Goal: Check status: Check status

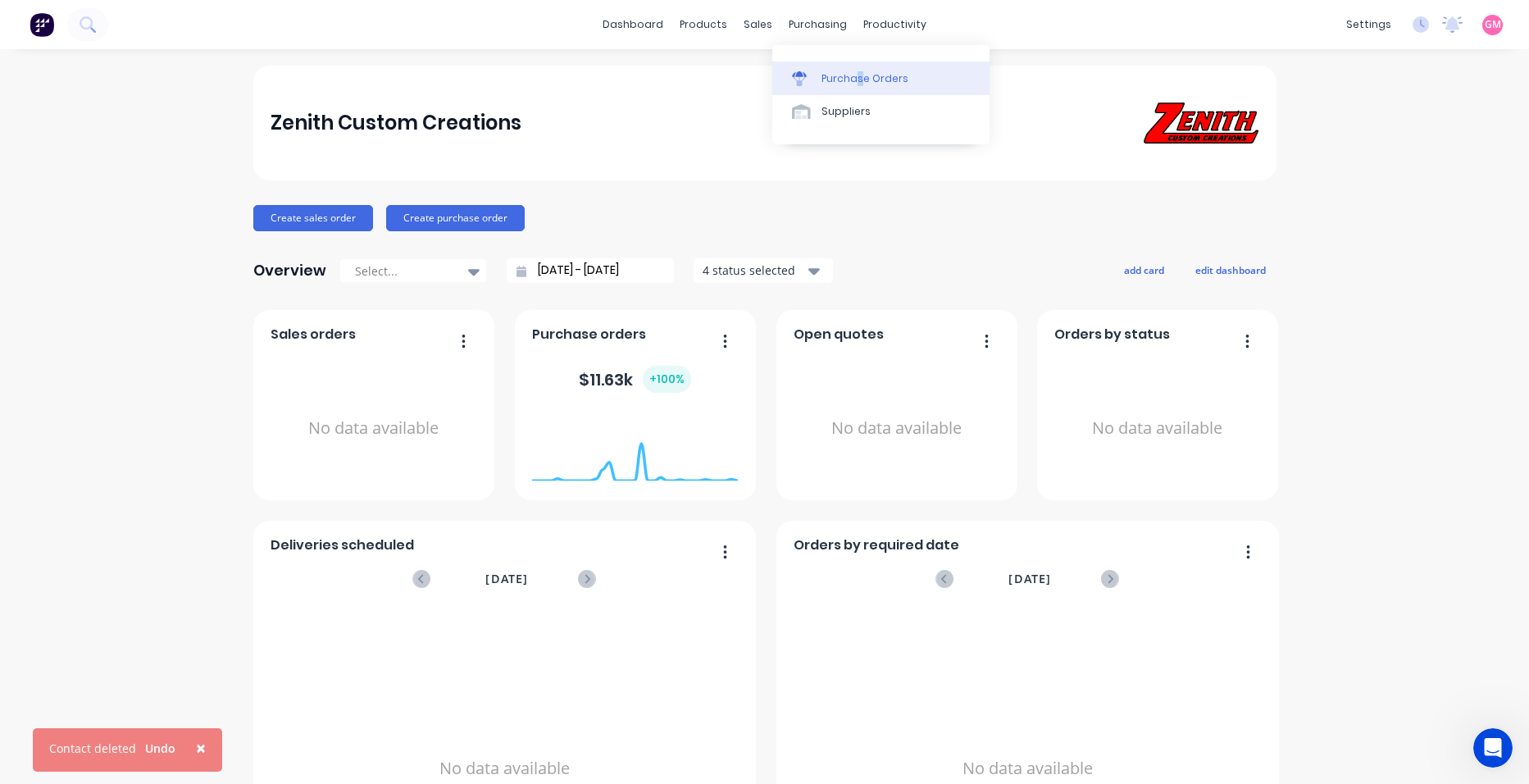
drag, startPoint x: 859, startPoint y: 59, endPoint x: 867, endPoint y: 66, distance: 10.6
click at [867, 66] on div "Purchase Orders Suppliers" at bounding box center [881, 95] width 217 height 99
click at [874, 70] on link "Purchase Orders" at bounding box center [881, 77] width 217 height 33
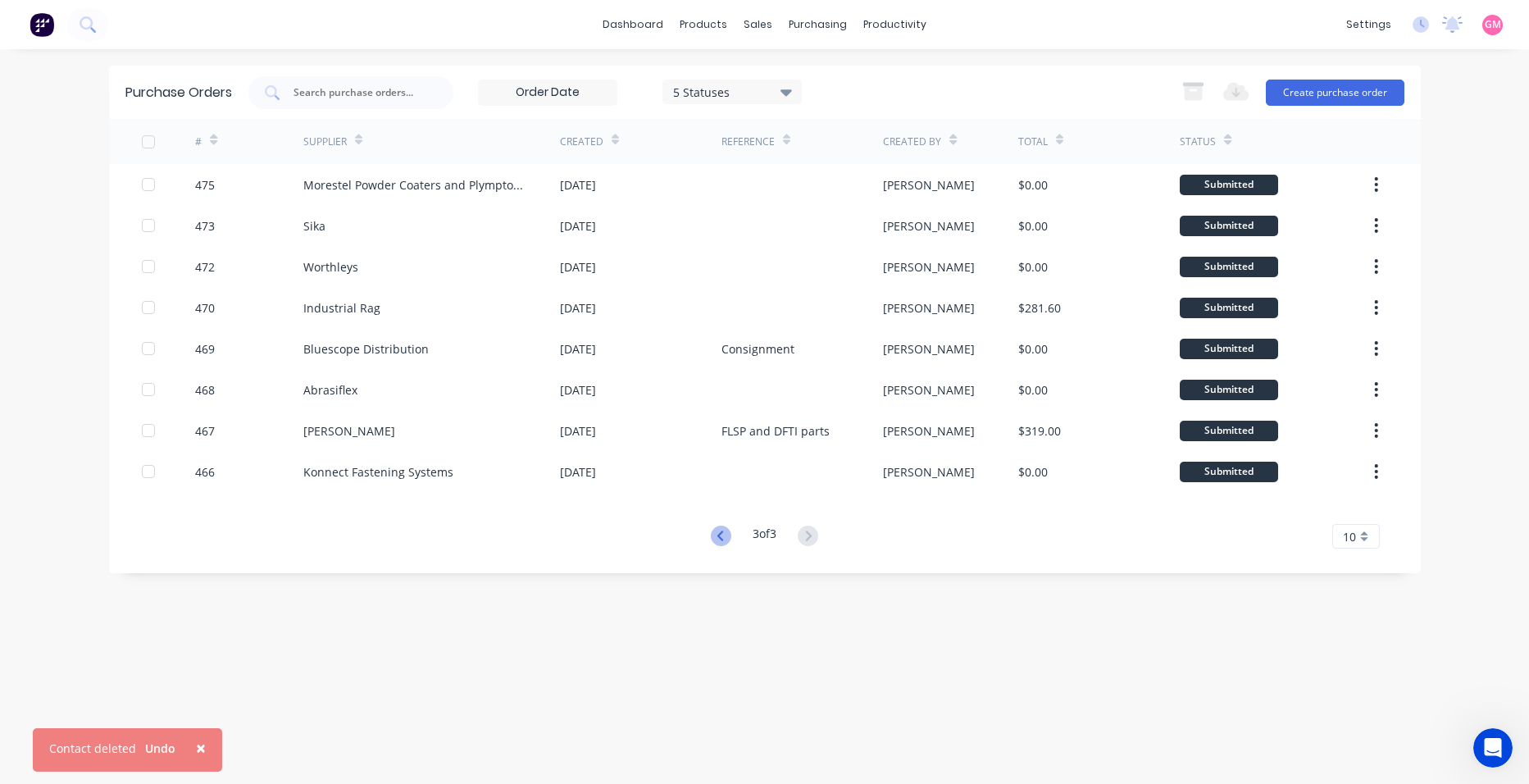
click at [717, 535] on g at bounding box center [721, 536] width 20 height 20
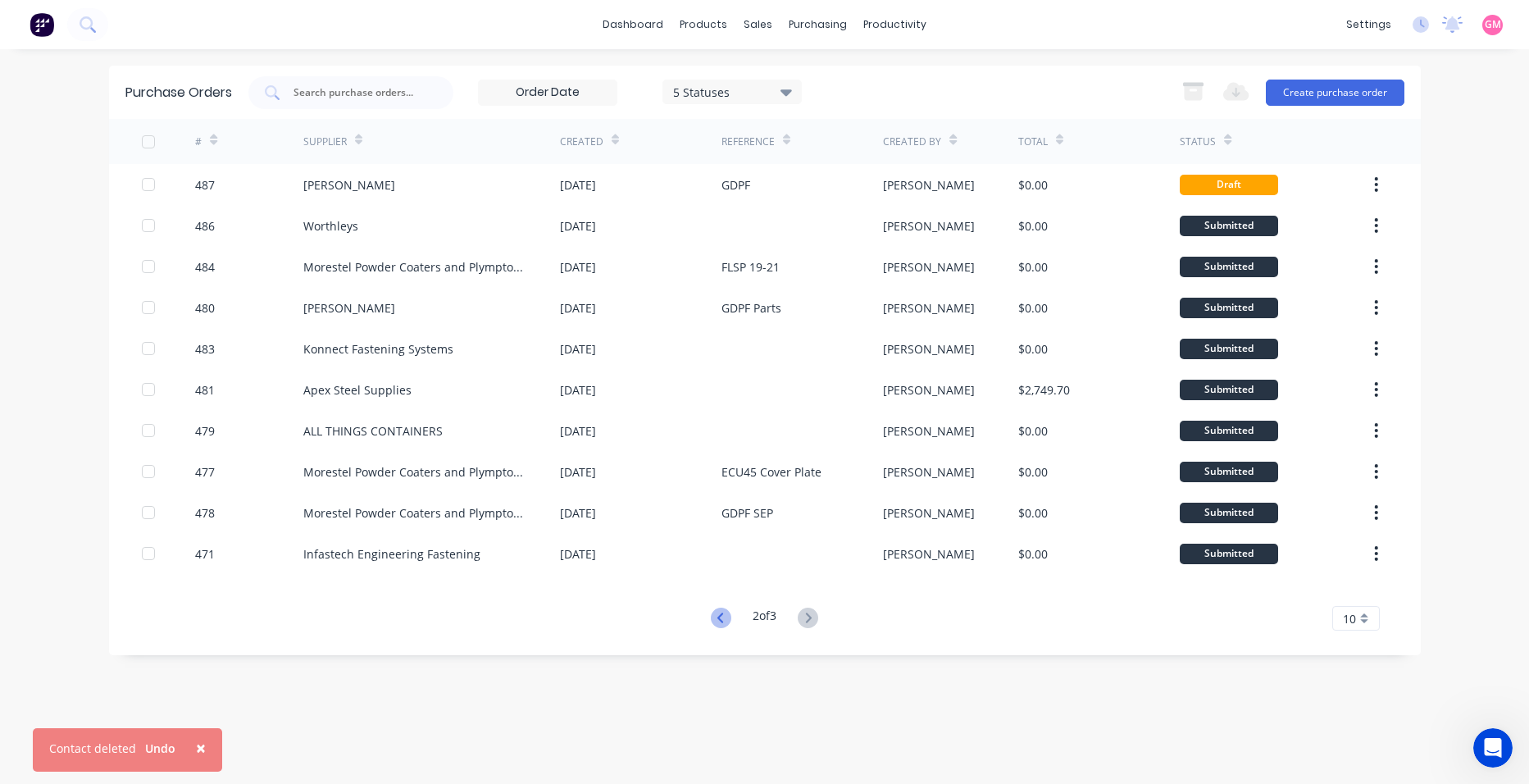
click at [722, 618] on icon at bounding box center [721, 617] width 20 height 20
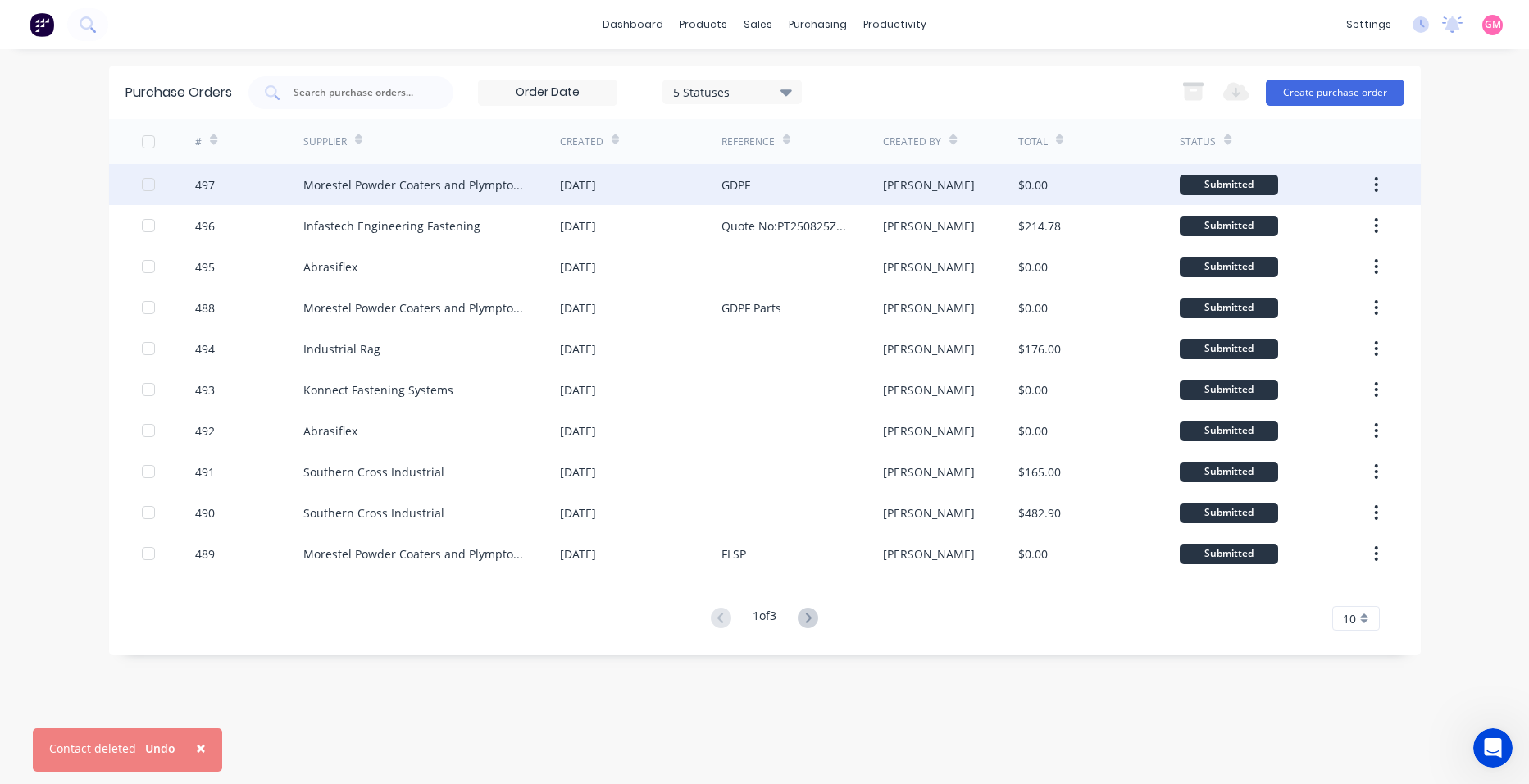
click at [774, 184] on div "GDPF" at bounding box center [803, 184] width 161 height 41
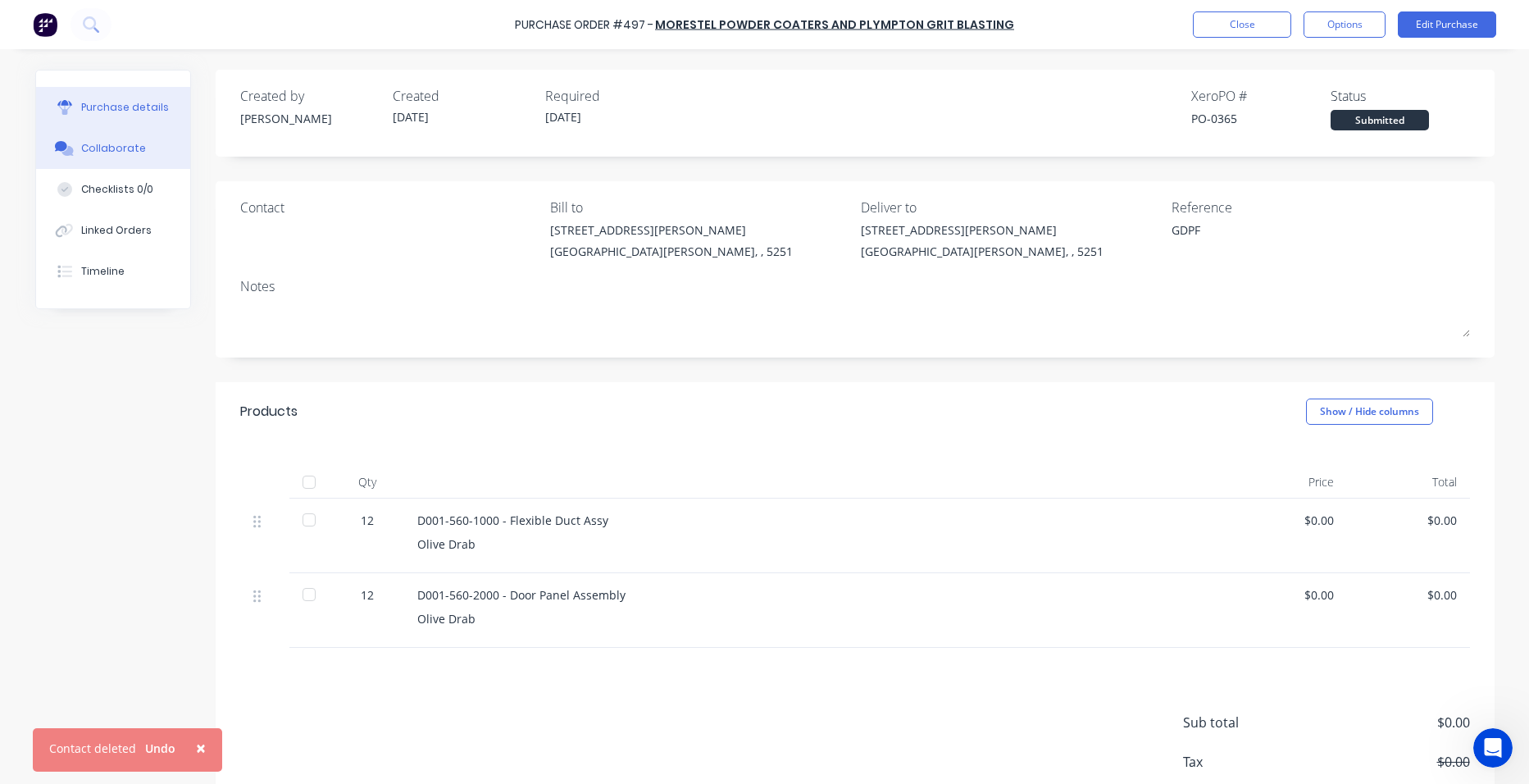
click at [105, 151] on div "Collaborate" at bounding box center [114, 148] width 65 height 15
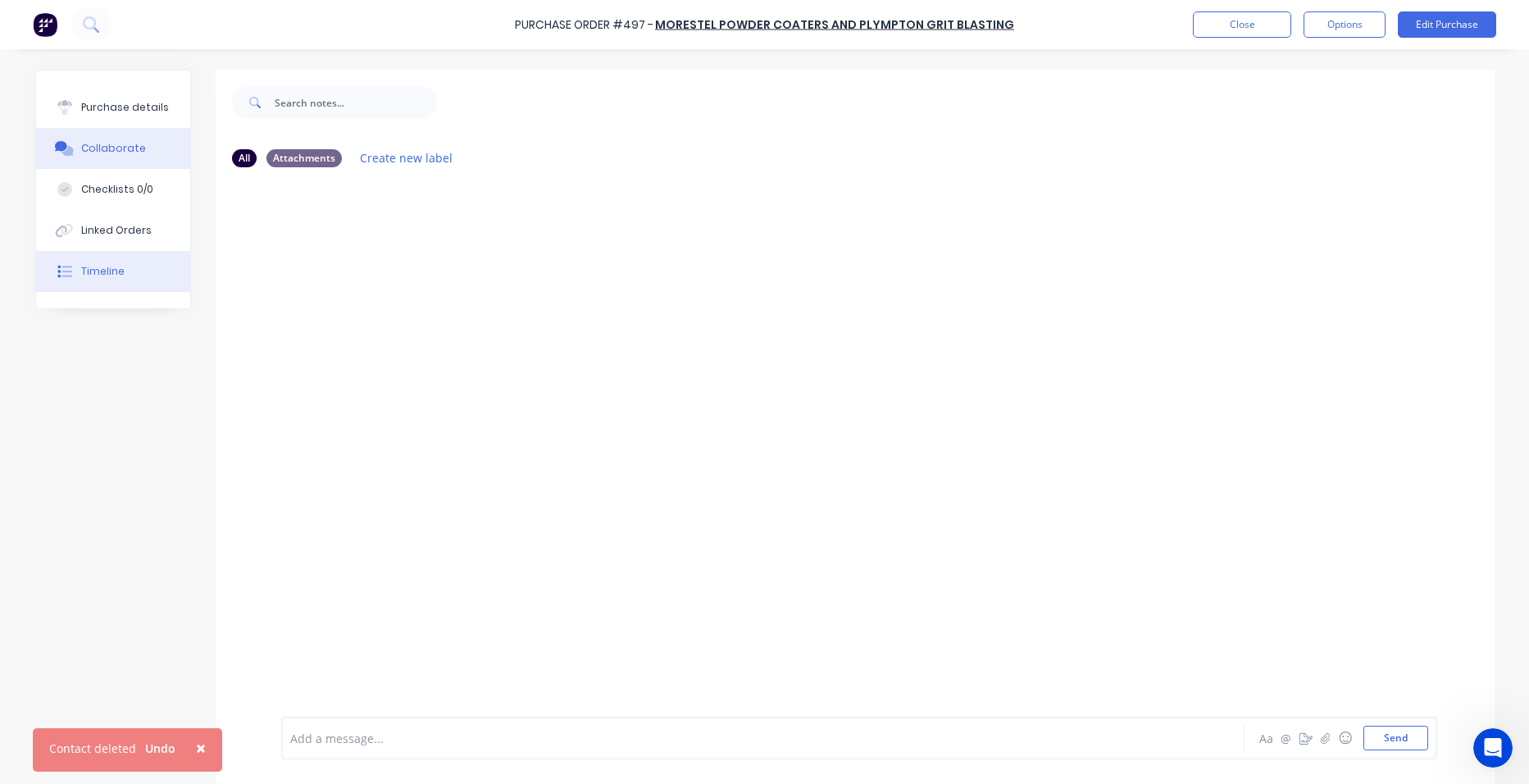
click at [90, 274] on div "Timeline" at bounding box center [103, 271] width 43 height 15
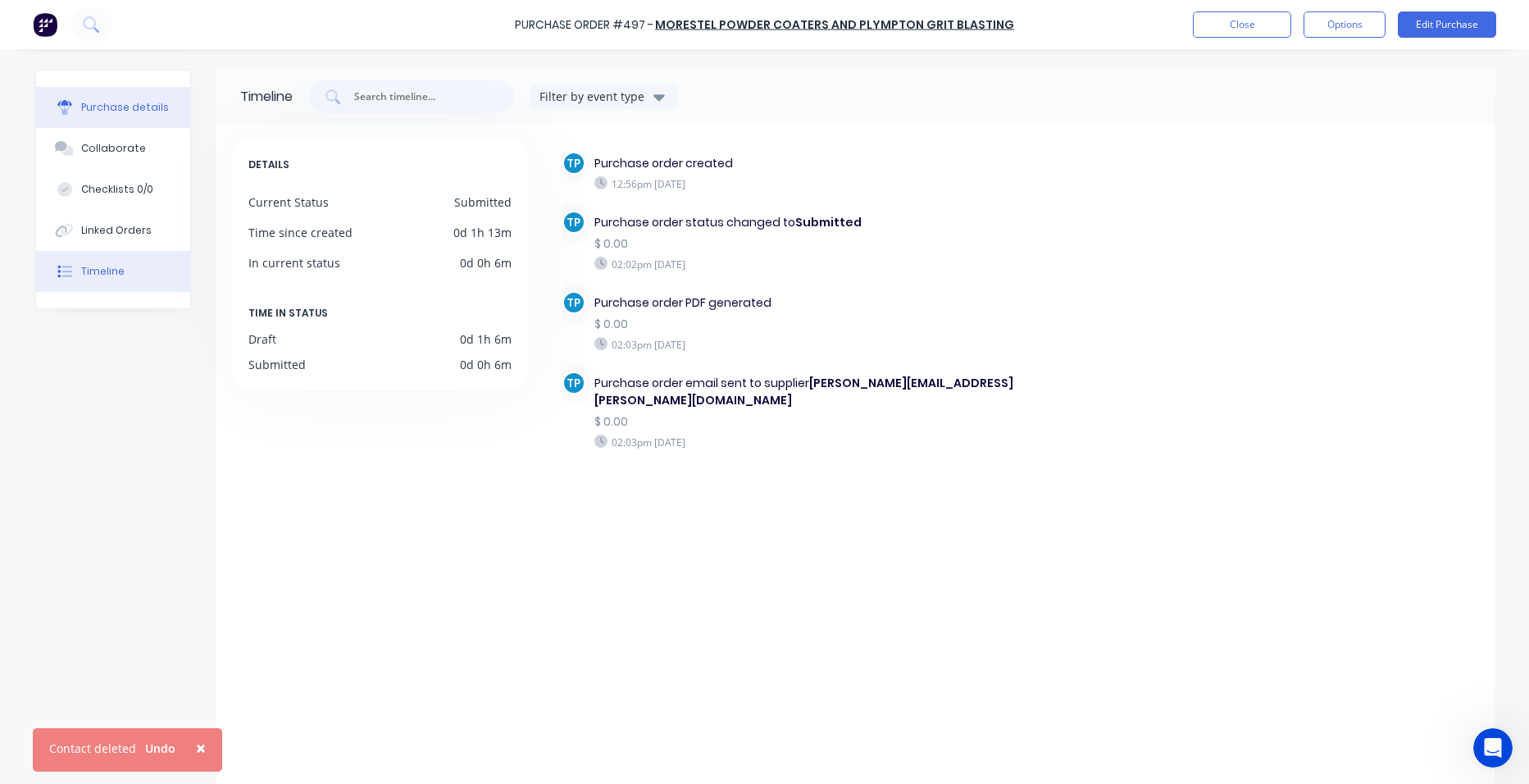
click at [101, 105] on div "Purchase details" at bounding box center [125, 107] width 88 height 15
type textarea "x"
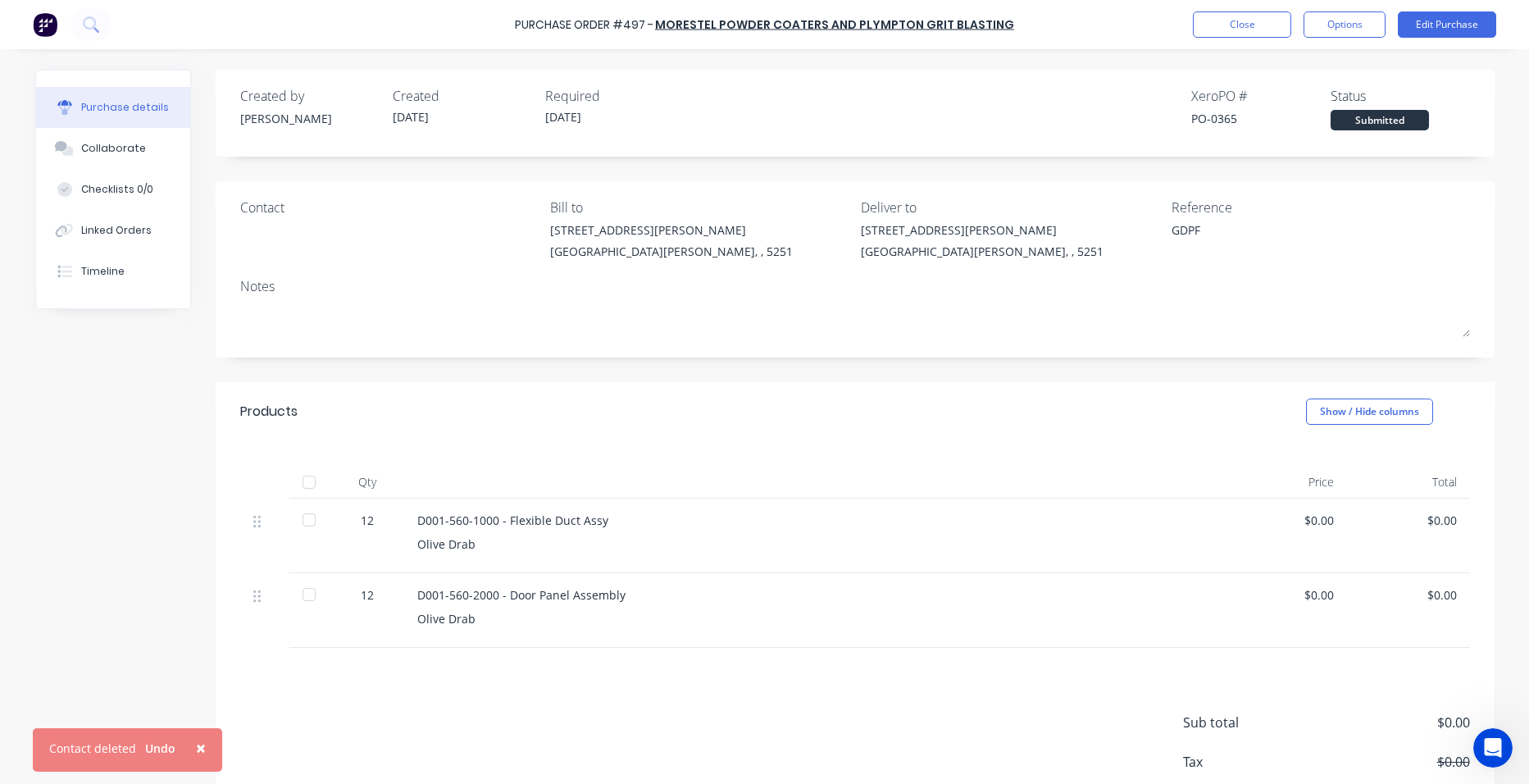
click at [44, 27] on img at bounding box center [45, 25] width 25 height 25
